Goal: Transaction & Acquisition: Purchase product/service

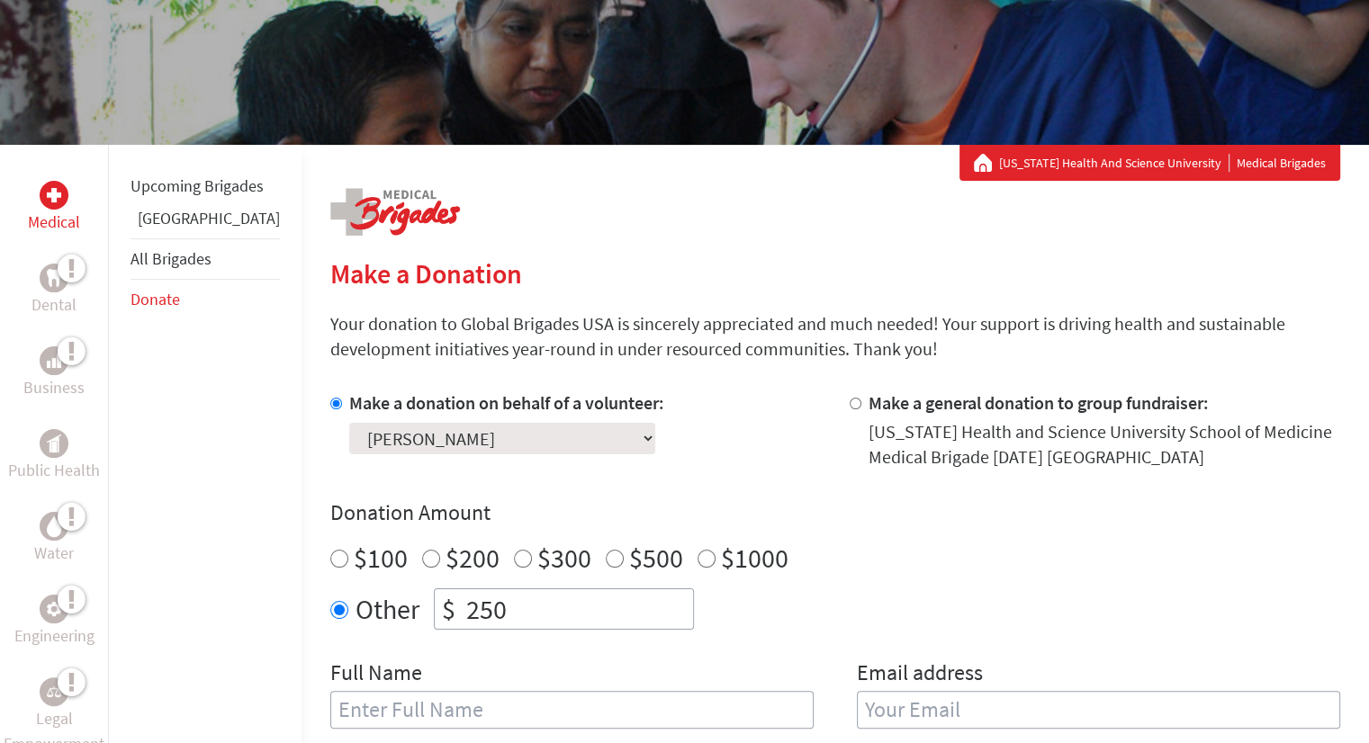
scroll to position [180, 0]
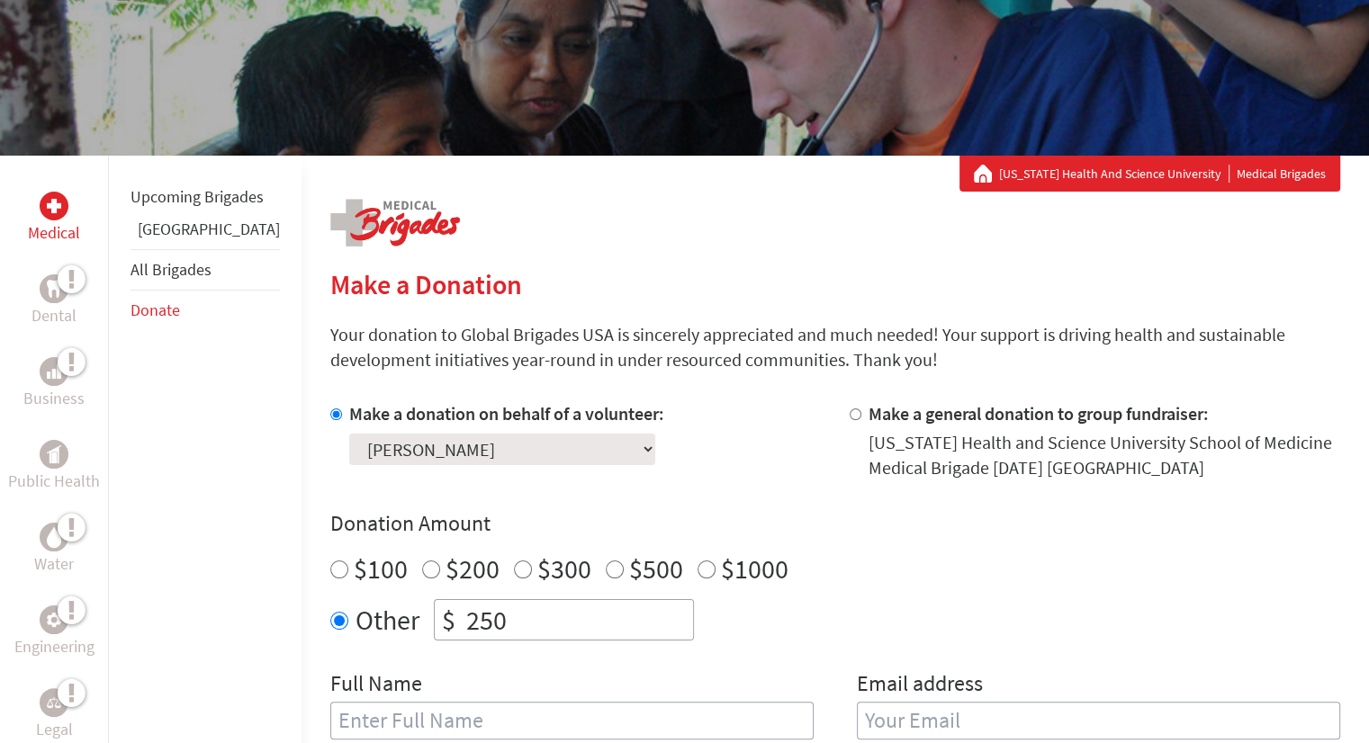
click at [849, 417] on div at bounding box center [858, 440] width 19 height 79
click at [849, 415] on input "Make a general donation to group fundraiser:" at bounding box center [855, 414] width 12 height 12
radio input "true"
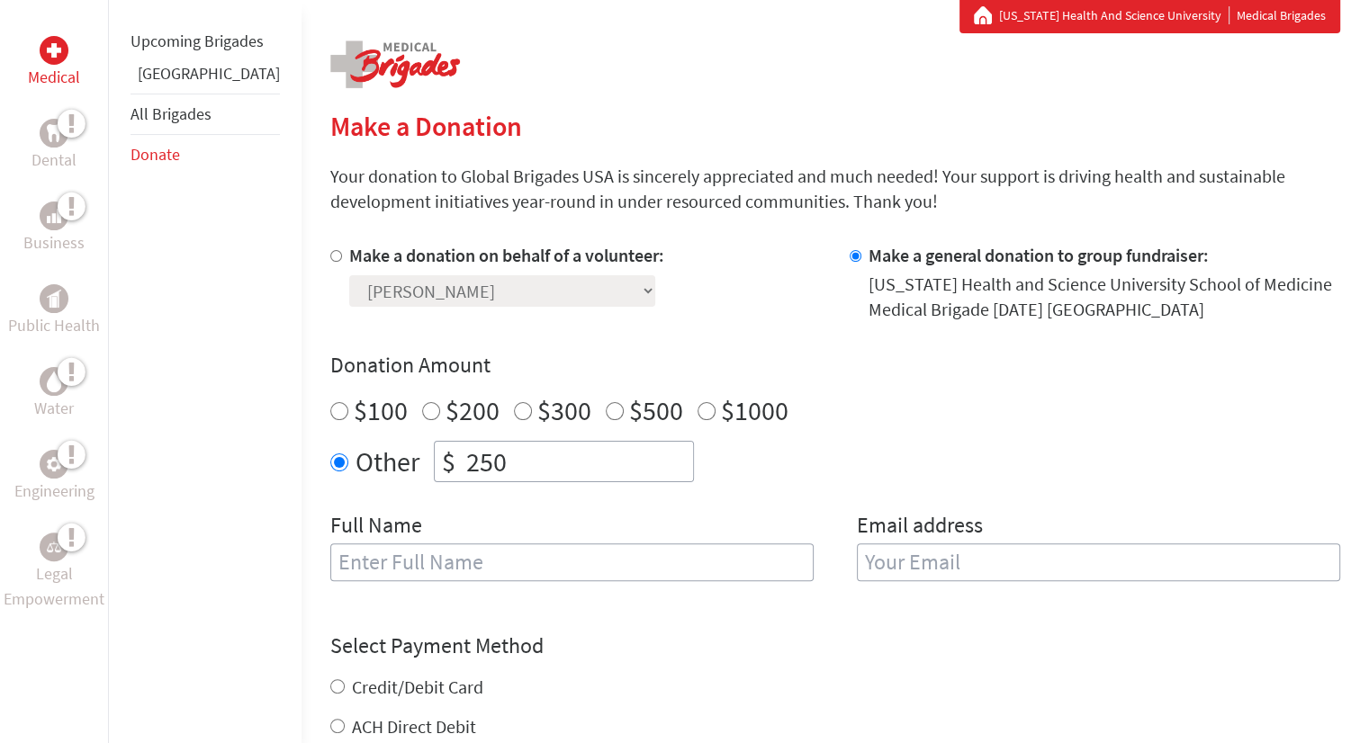
scroll to position [360, 0]
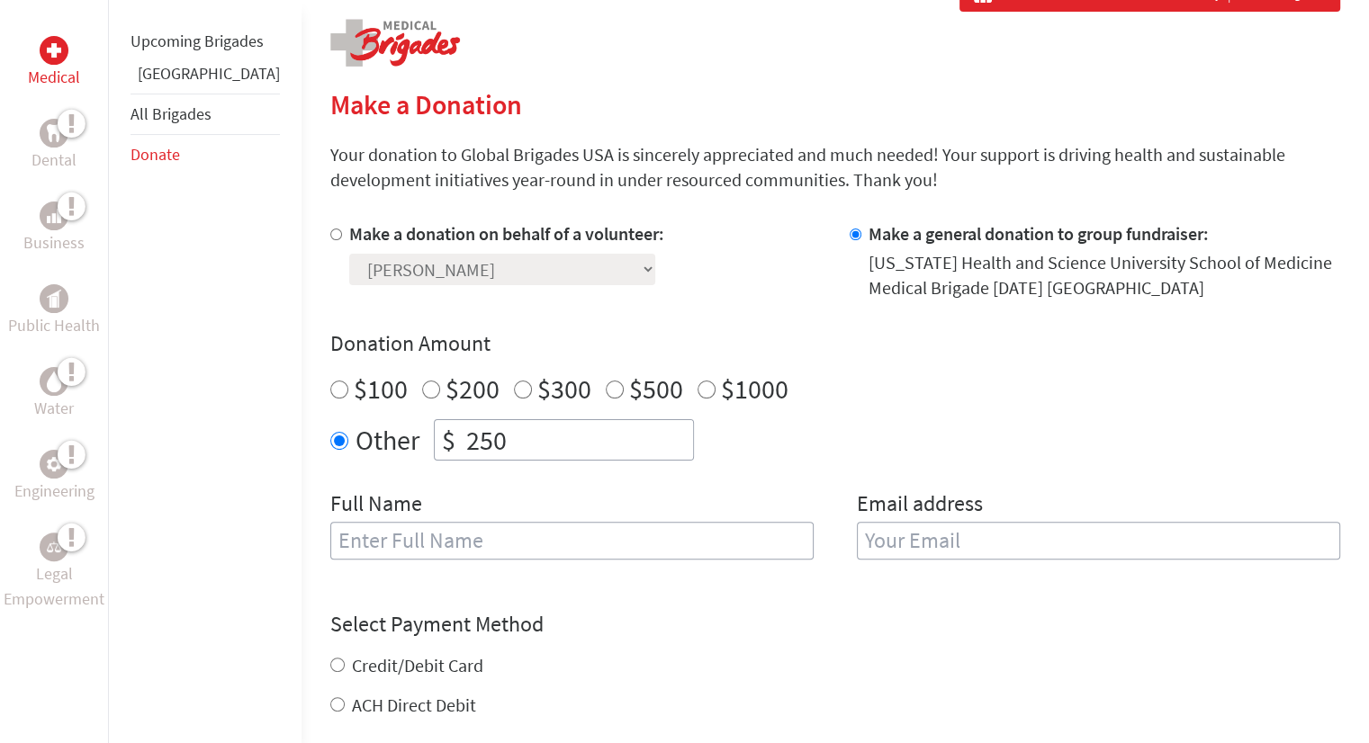
click at [349, 235] on label "Make a donation on behalf of a volunteer:" at bounding box center [506, 233] width 315 height 22
click at [330, 235] on input "Make a donation on behalf of a volunteer:" at bounding box center [336, 235] width 12 height 12
radio input "true"
click at [172, 51] on link "Upcoming Brigades" at bounding box center [196, 41] width 133 height 21
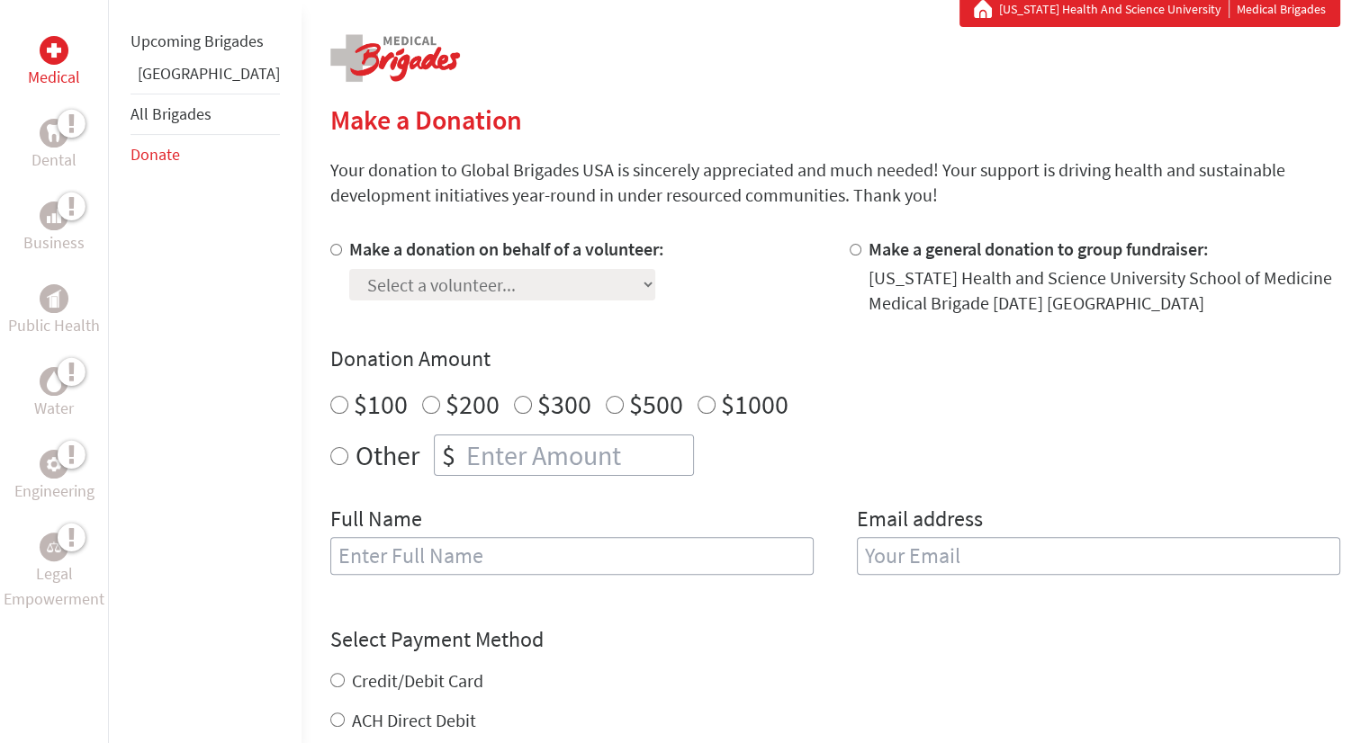
scroll to position [270, 0]
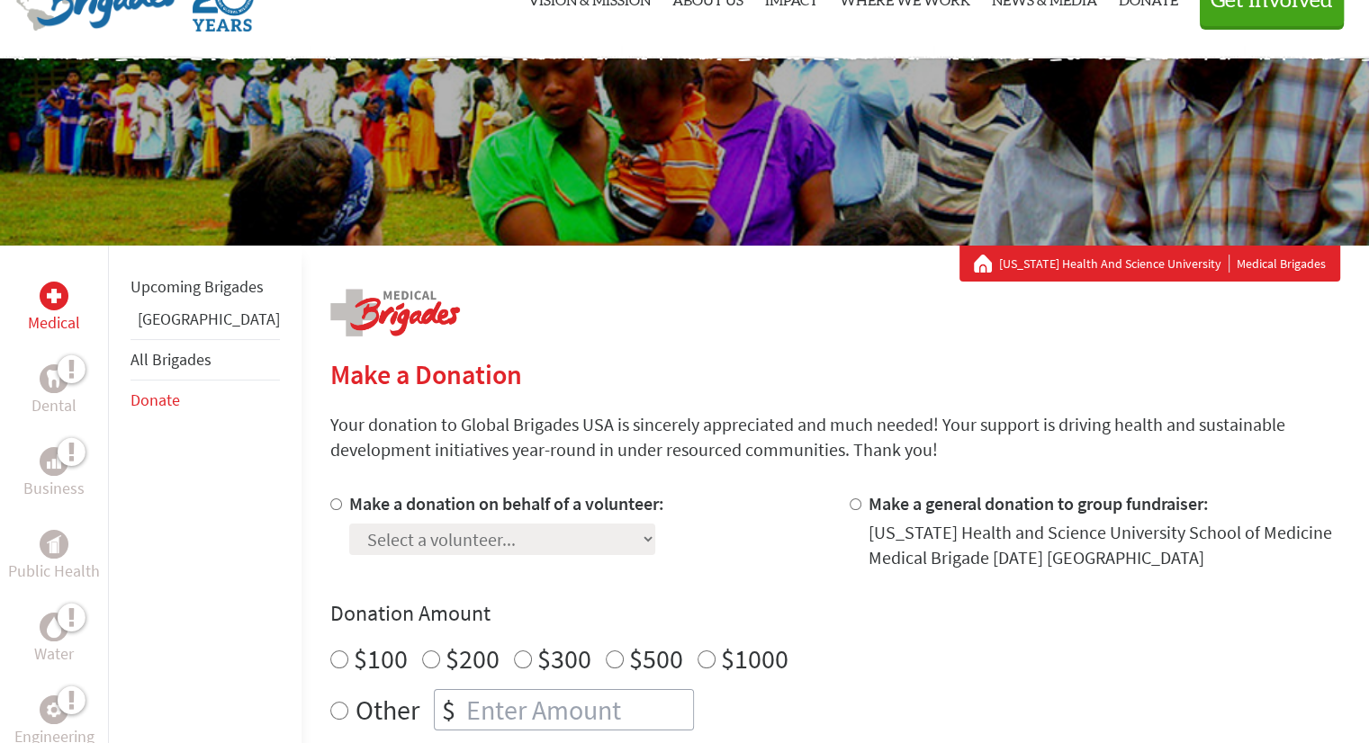
scroll to position [360, 0]
